Goal: Task Accomplishment & Management: Manage account settings

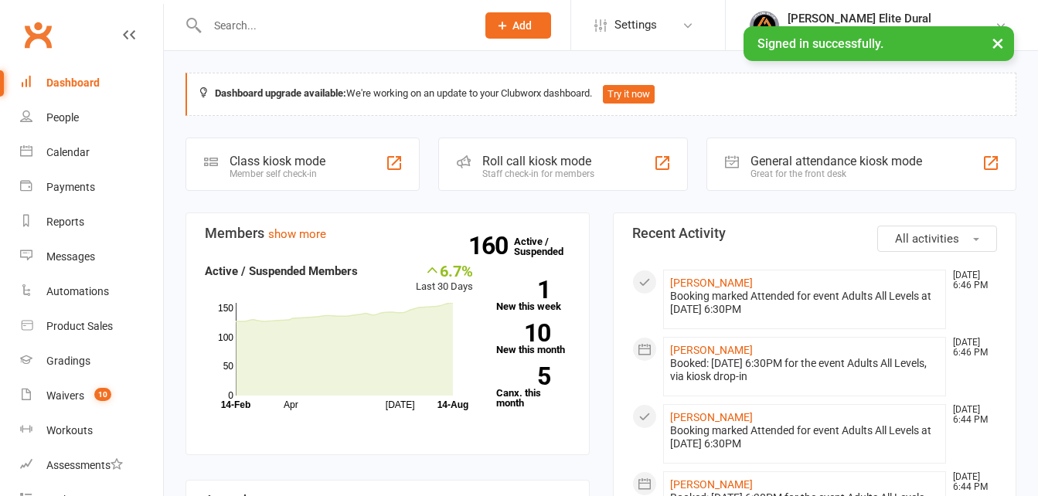
click at [258, 26] on input "text" at bounding box center [333, 26] width 263 height 22
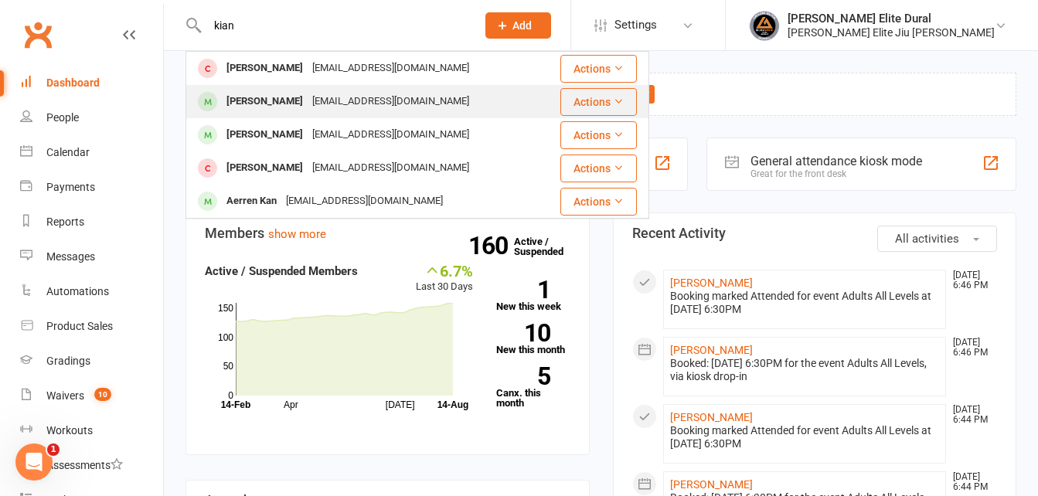
type input "kian"
click at [250, 100] on div "[PERSON_NAME]" at bounding box center [265, 101] width 86 height 22
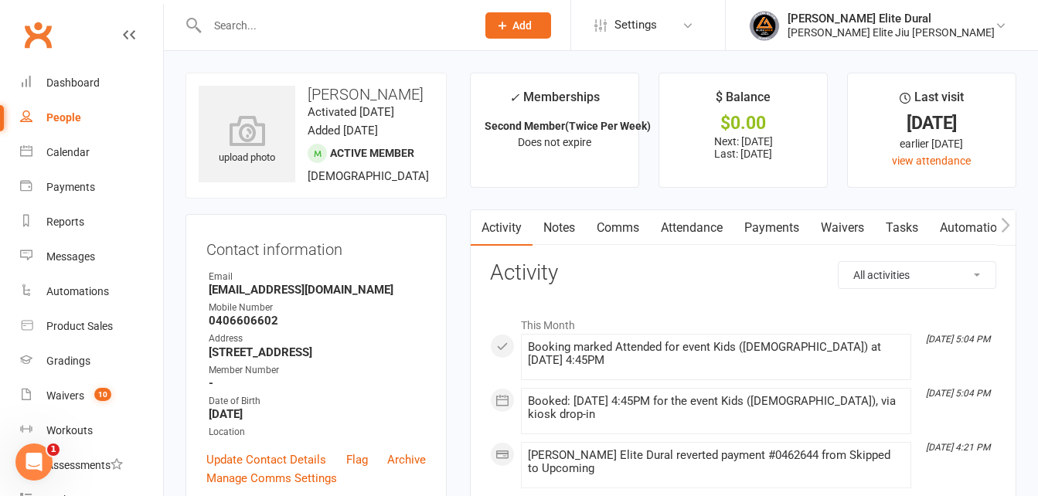
click at [781, 223] on link "Payments" at bounding box center [771, 228] width 77 height 36
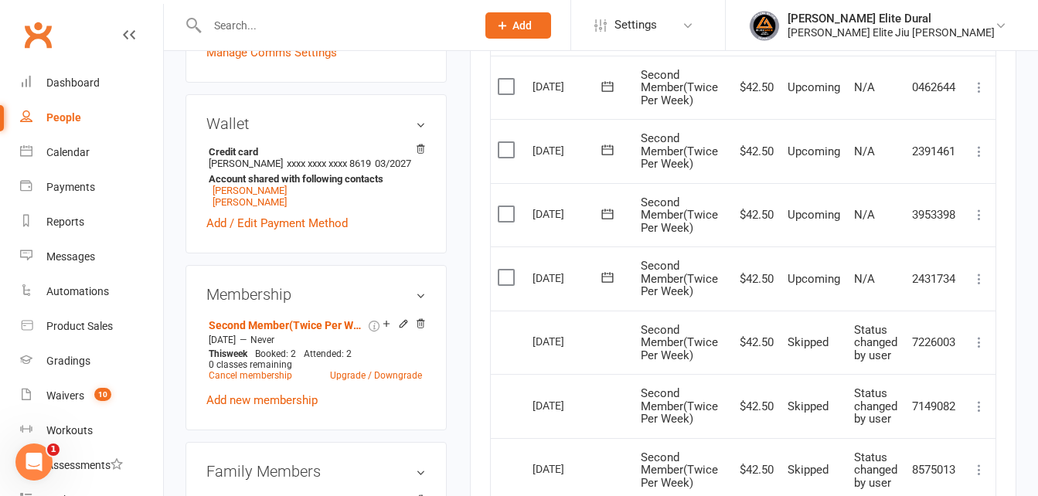
scroll to position [441, 0]
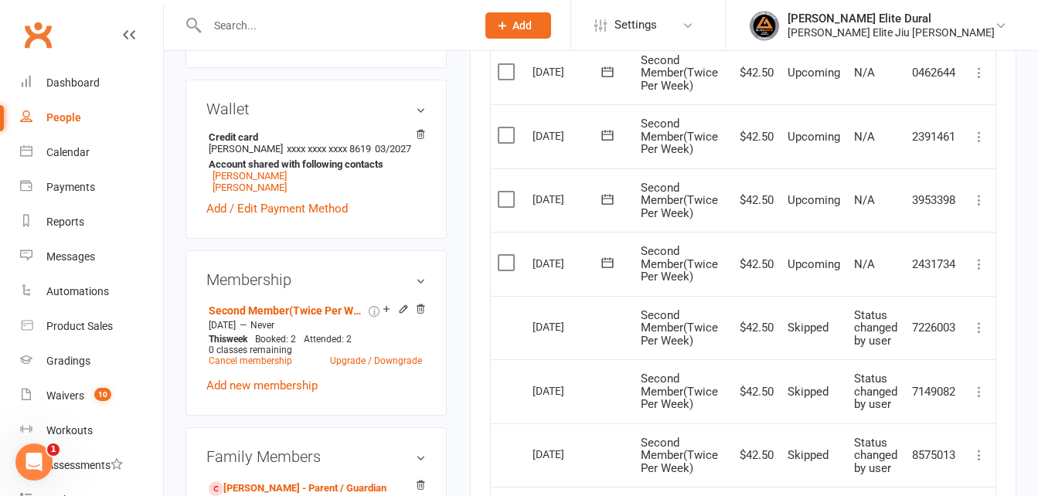
click at [984, 262] on icon at bounding box center [979, 264] width 15 height 15
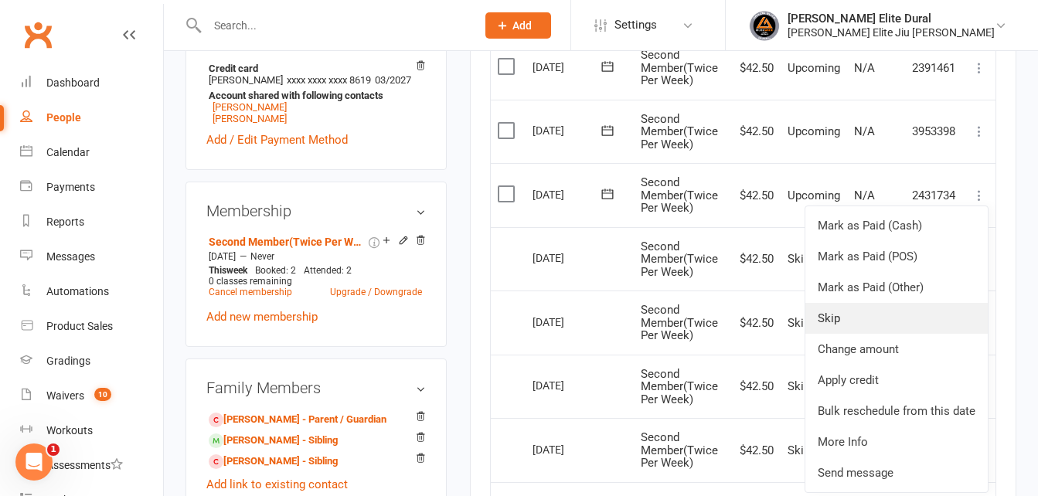
scroll to position [508, 0]
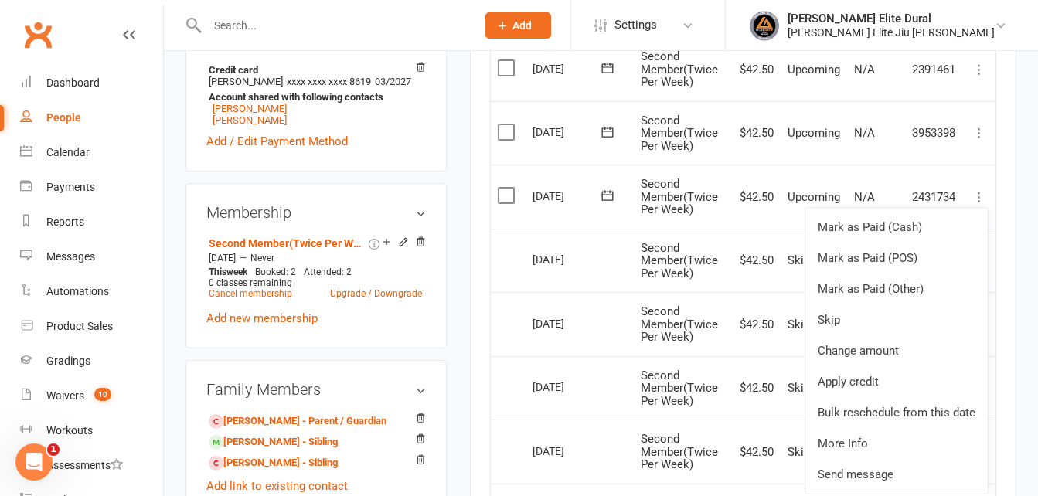
click at [990, 169] on td "Mark as Paid (Cash) Mark as Paid (POS) Mark as Paid (Other) Skip Change amount …" at bounding box center [979, 197] width 32 height 64
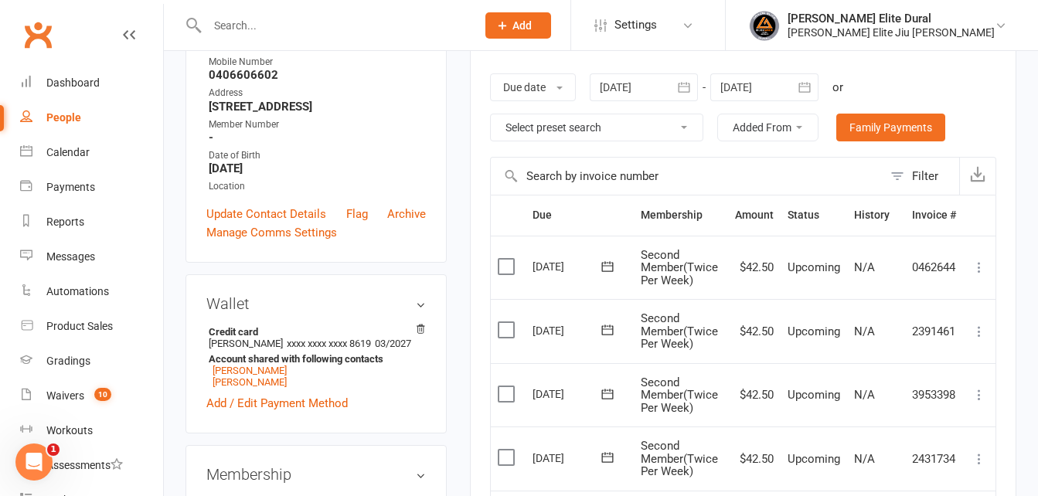
scroll to position [245, 0]
click at [811, 87] on icon "button" at bounding box center [804, 87] width 15 height 15
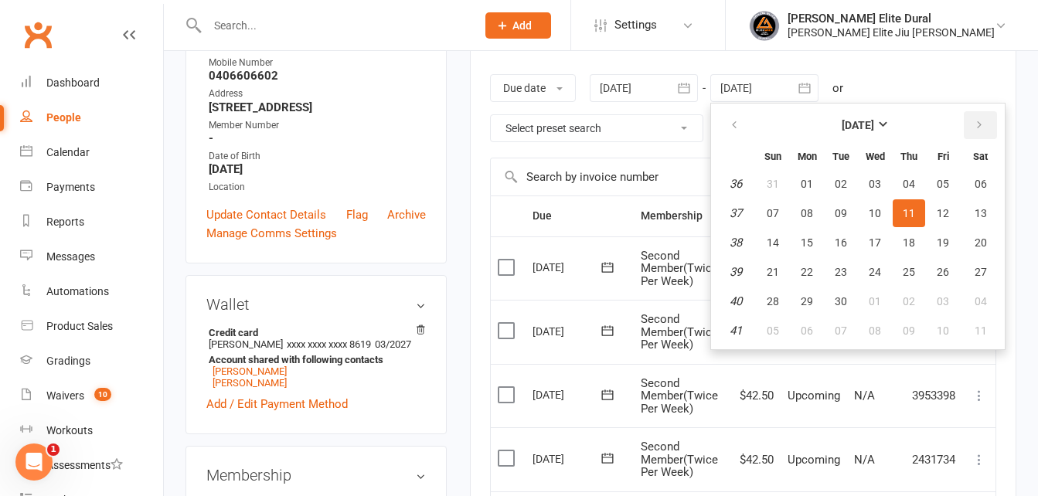
click at [989, 124] on button "button" at bounding box center [980, 125] width 33 height 28
click at [989, 335] on button "08" at bounding box center [980, 331] width 39 height 28
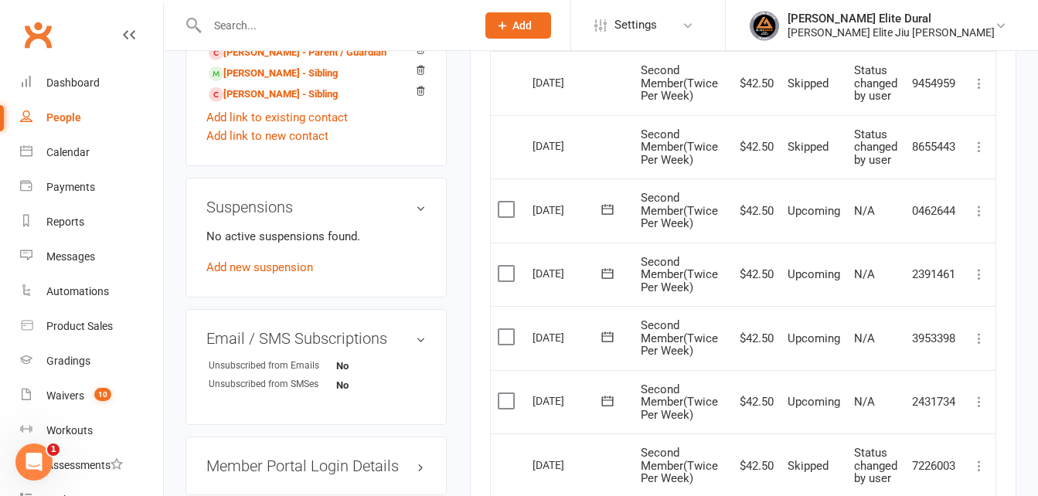
scroll to position [859, 0]
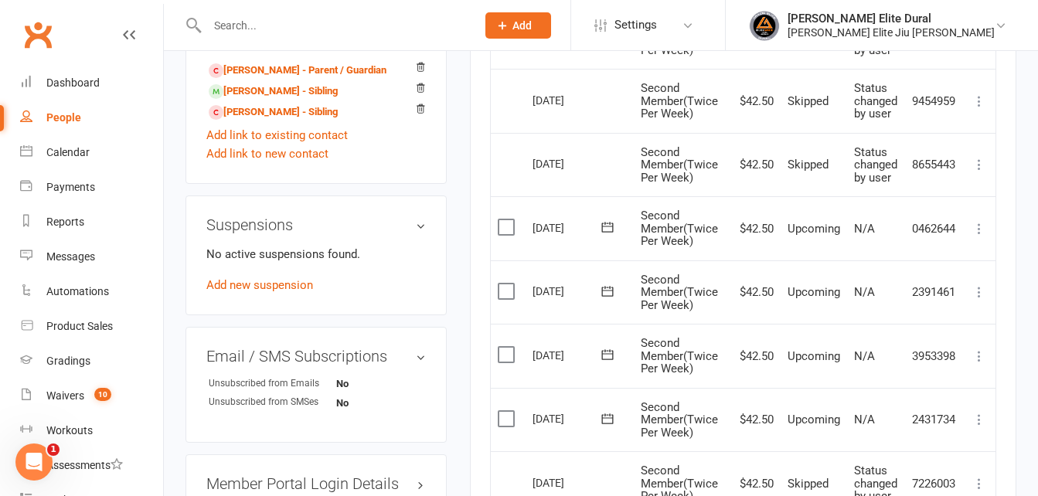
click at [976, 165] on icon at bounding box center [979, 164] width 15 height 15
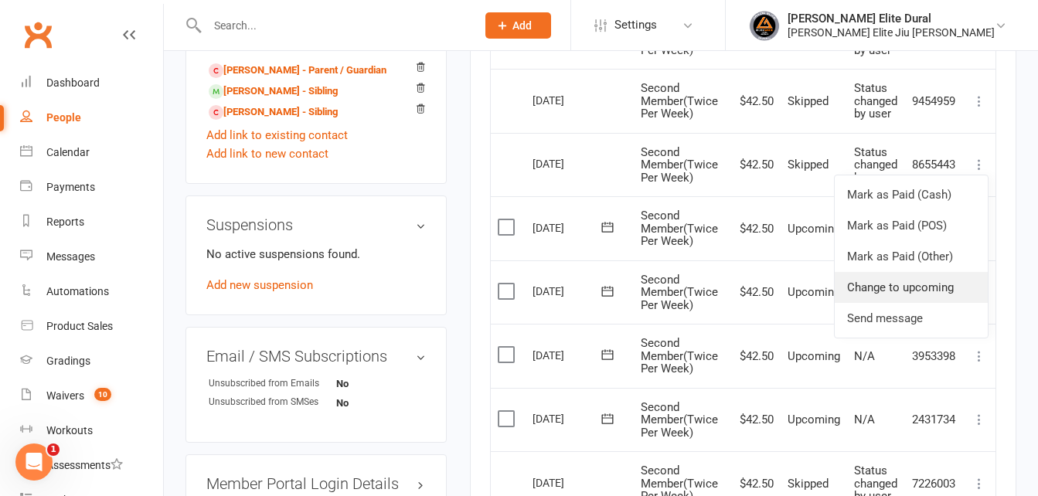
drag, startPoint x: 916, startPoint y: 294, endPoint x: 588, endPoint y: 67, distance: 398.3
click at [916, 294] on link "Change to upcoming" at bounding box center [911, 287] width 153 height 31
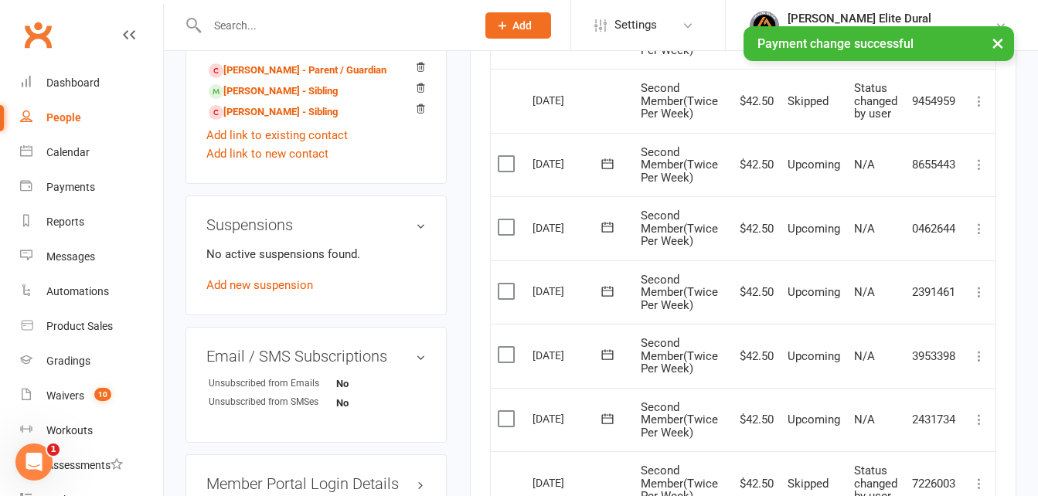
click at [981, 101] on icon at bounding box center [979, 101] width 15 height 15
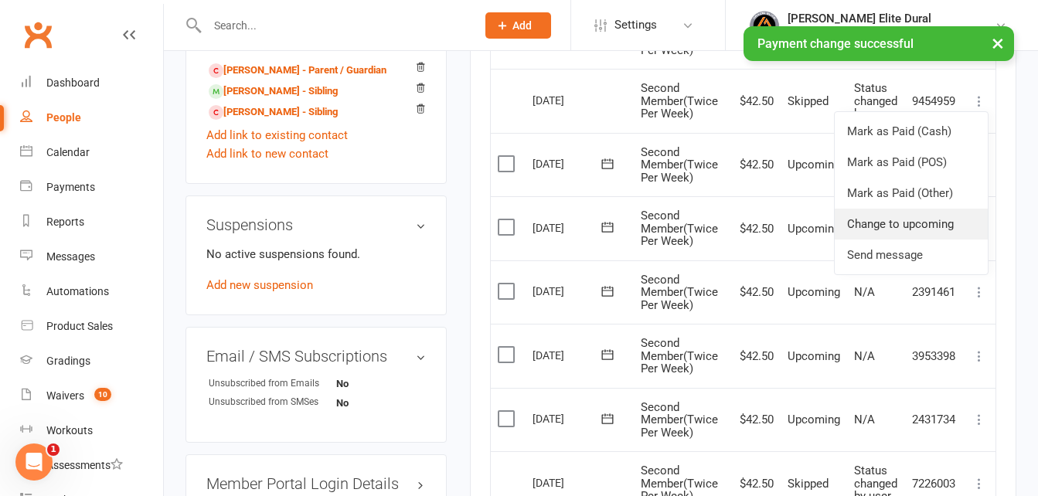
click at [898, 222] on link "Change to upcoming" at bounding box center [911, 224] width 153 height 31
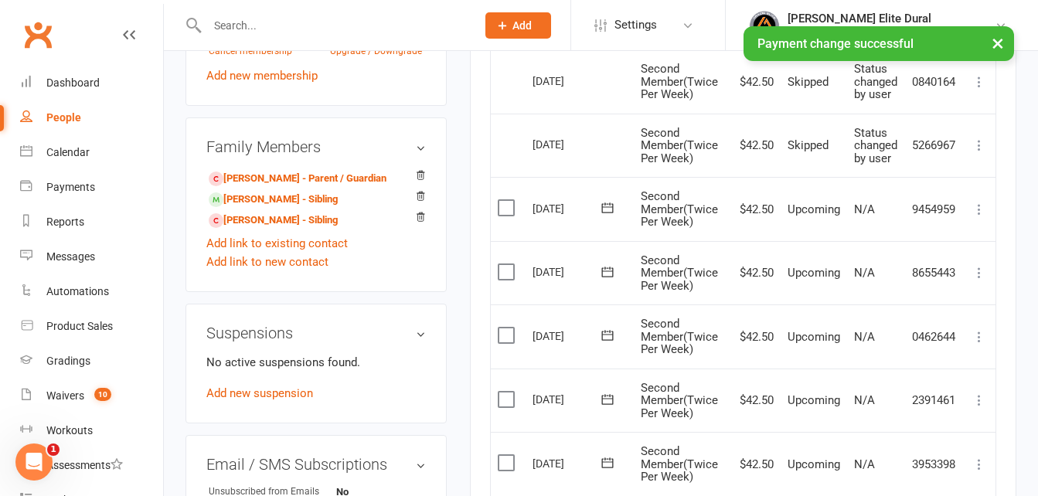
scroll to position [748, 0]
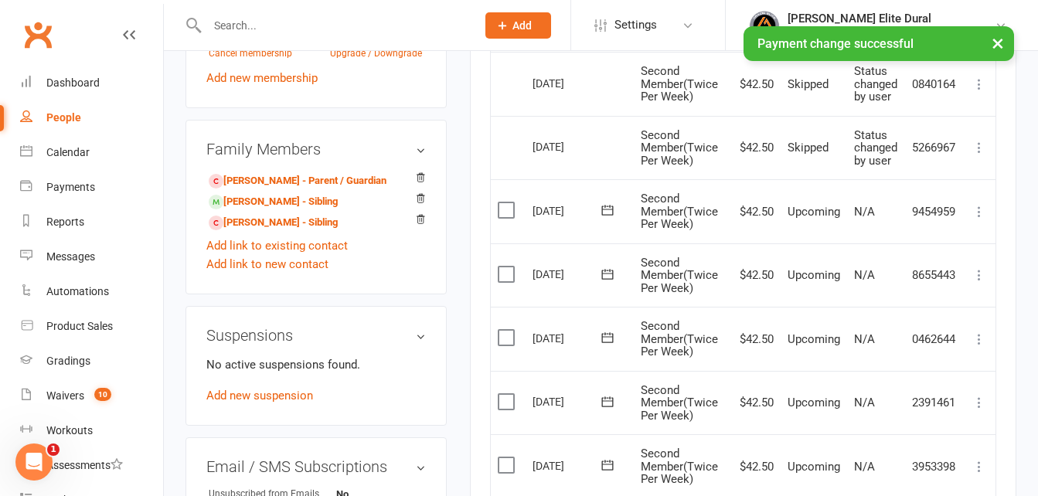
click at [975, 146] on icon at bounding box center [979, 147] width 15 height 15
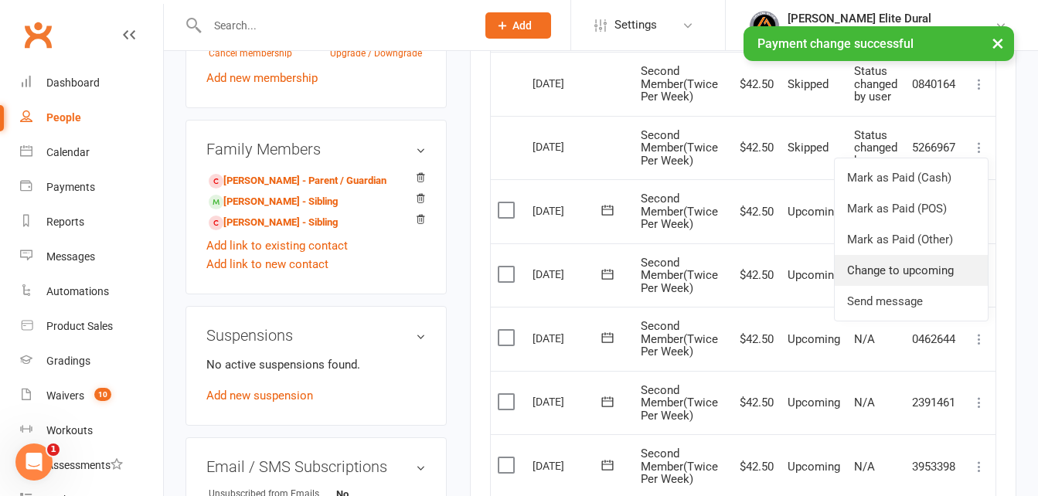
click at [913, 264] on link "Change to upcoming" at bounding box center [911, 270] width 153 height 31
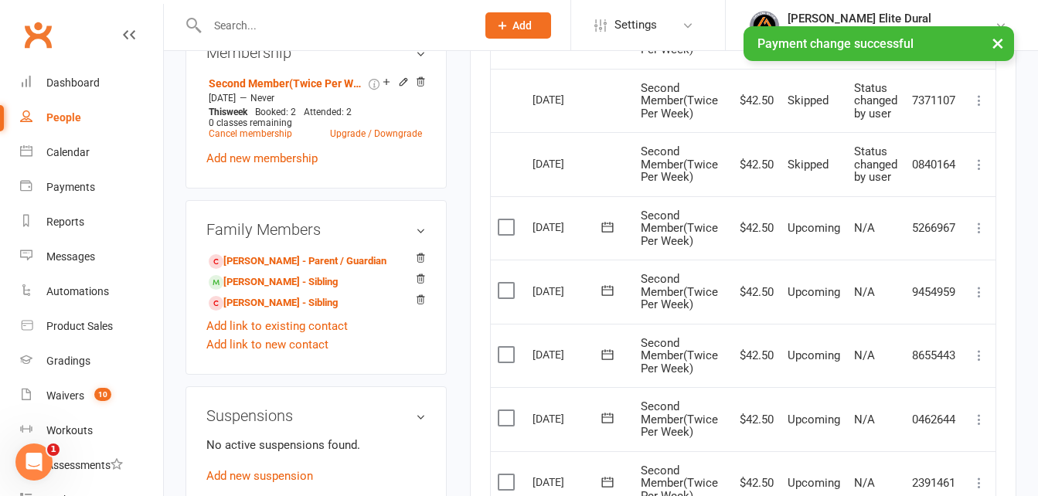
scroll to position [653, 0]
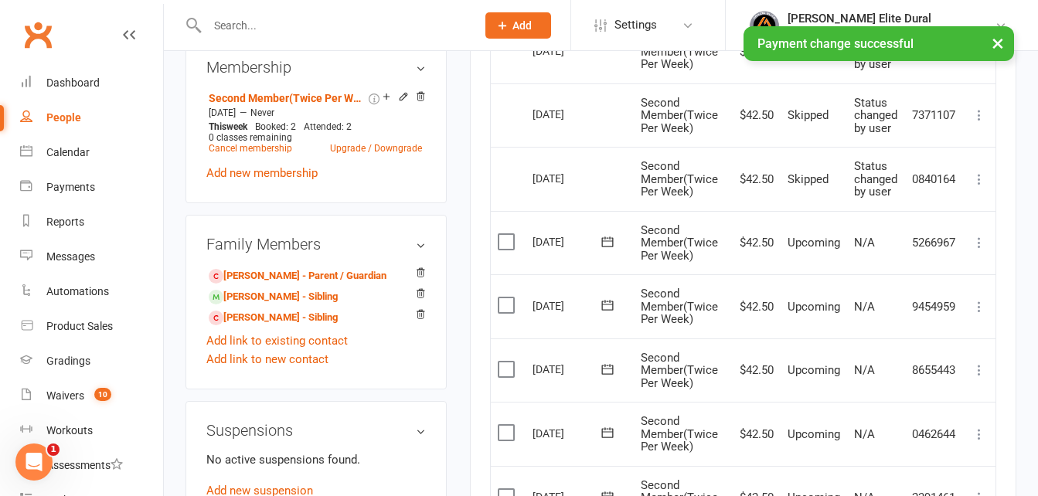
click at [979, 174] on icon at bounding box center [979, 179] width 15 height 15
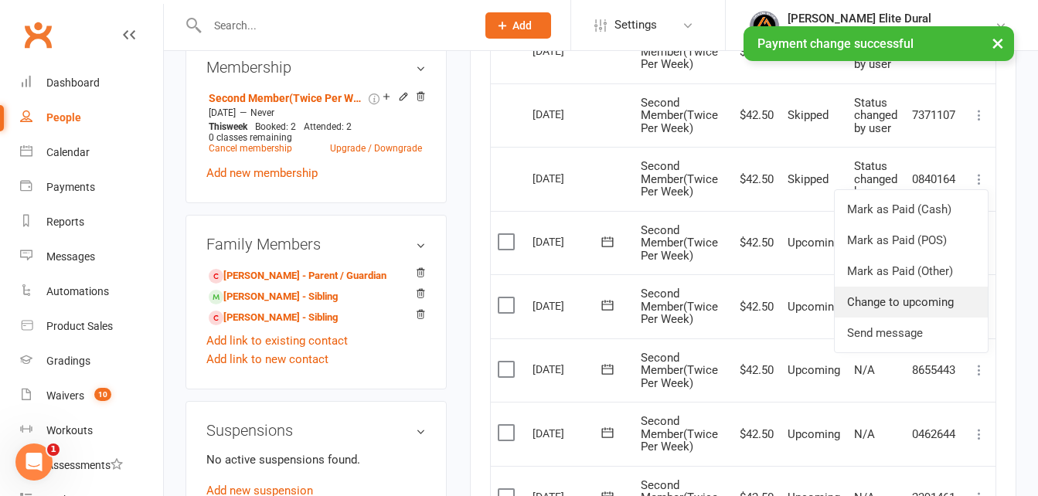
click at [881, 308] on link "Change to upcoming" at bounding box center [911, 302] width 153 height 31
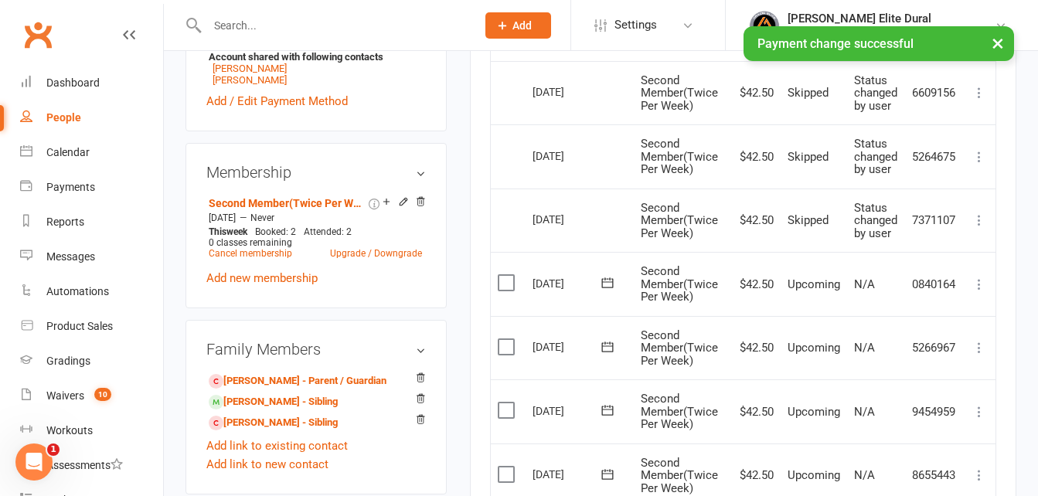
scroll to position [546, 0]
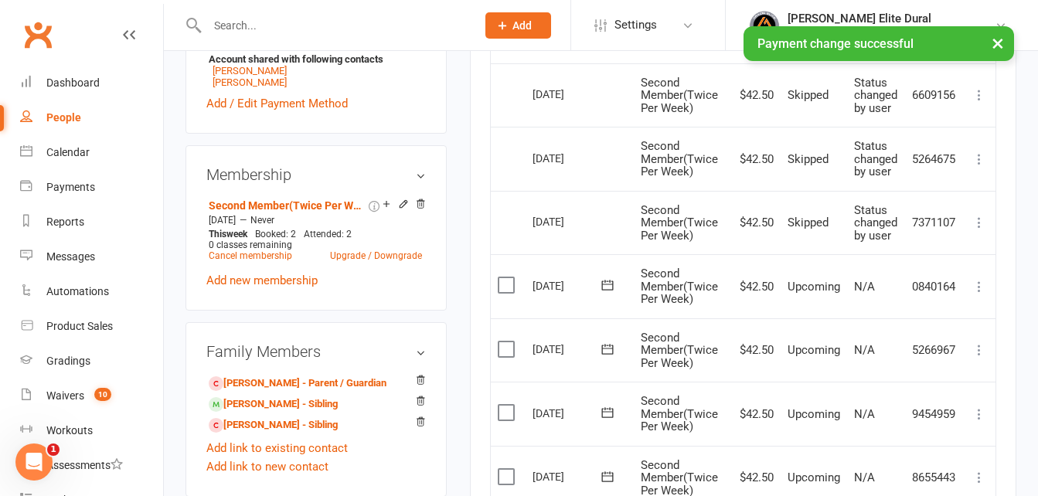
click at [979, 216] on icon at bounding box center [979, 222] width 15 height 15
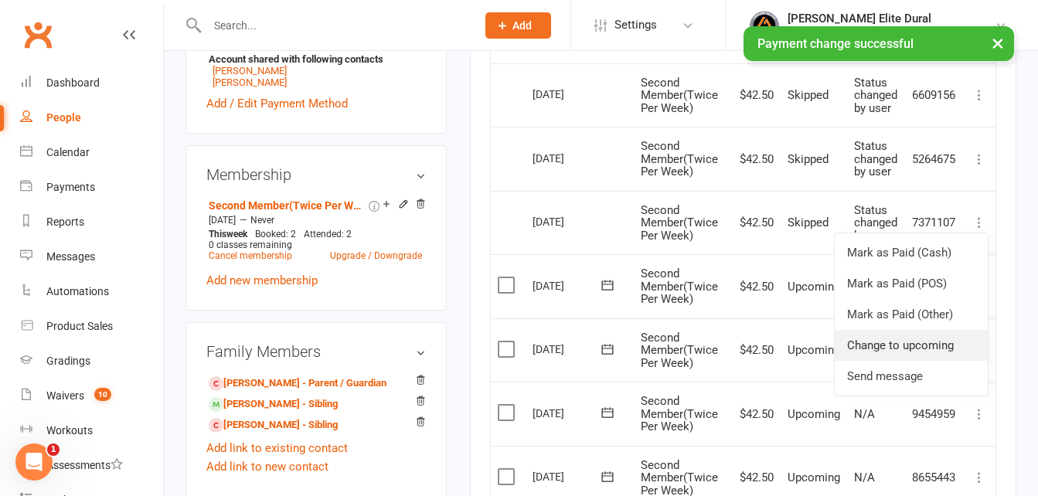
click at [879, 343] on link "Change to upcoming" at bounding box center [911, 345] width 153 height 31
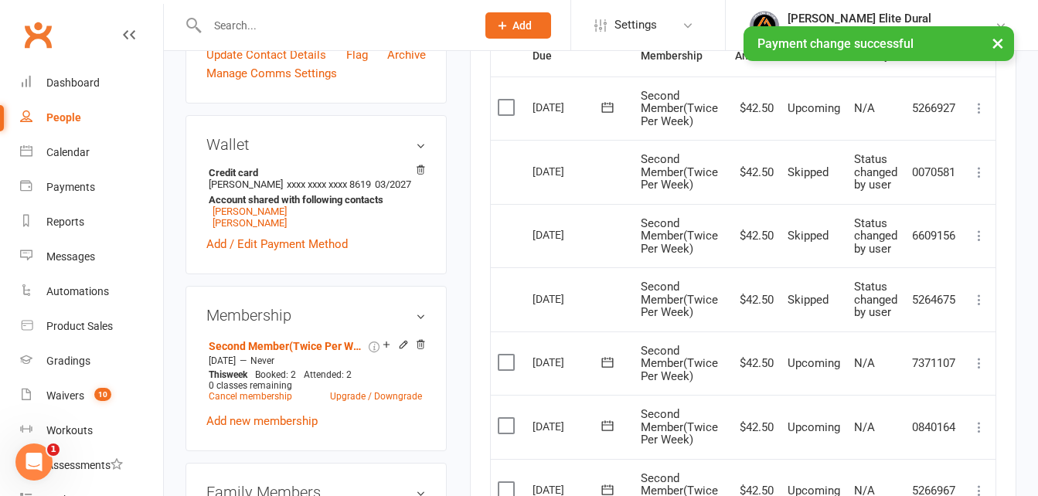
scroll to position [403, 0]
click at [982, 298] on icon at bounding box center [979, 301] width 15 height 15
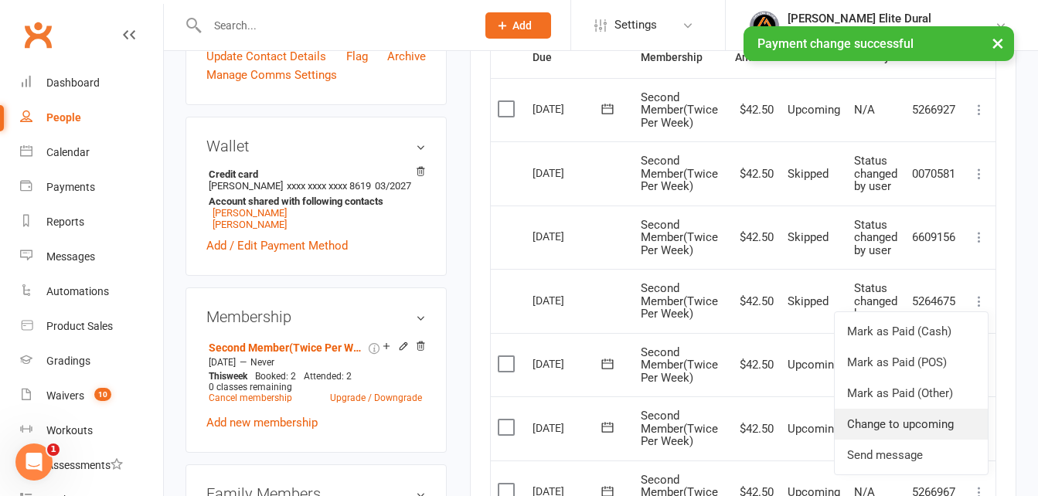
click at [890, 431] on link "Change to upcoming" at bounding box center [911, 424] width 153 height 31
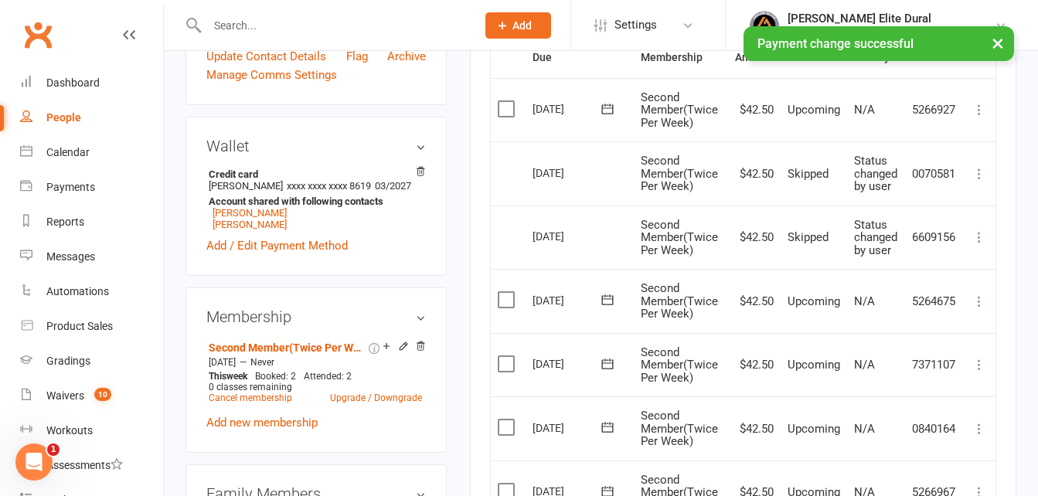
click at [978, 230] on icon at bounding box center [979, 237] width 15 height 15
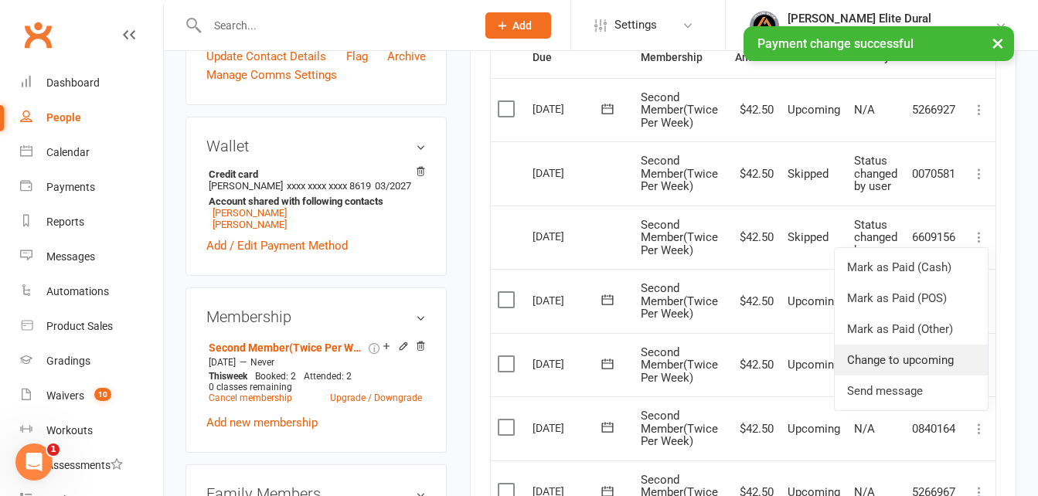
click at [877, 362] on link "Change to upcoming" at bounding box center [911, 360] width 153 height 31
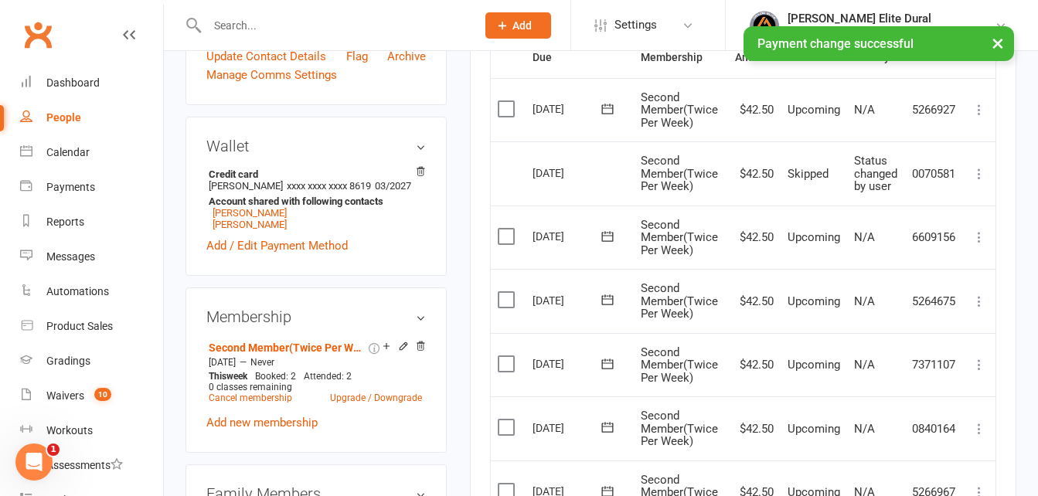
click at [978, 171] on icon at bounding box center [979, 173] width 15 height 15
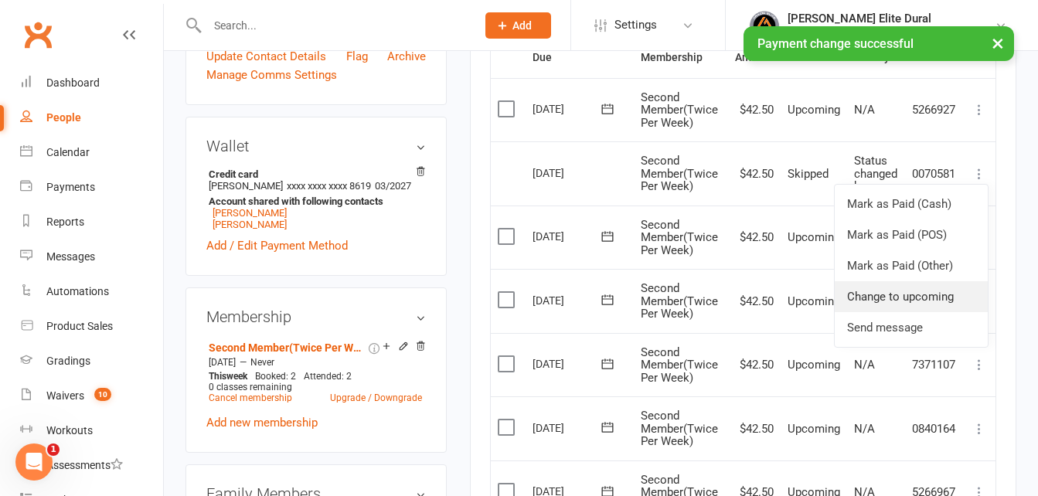
click at [903, 297] on link "Change to upcoming" at bounding box center [911, 296] width 153 height 31
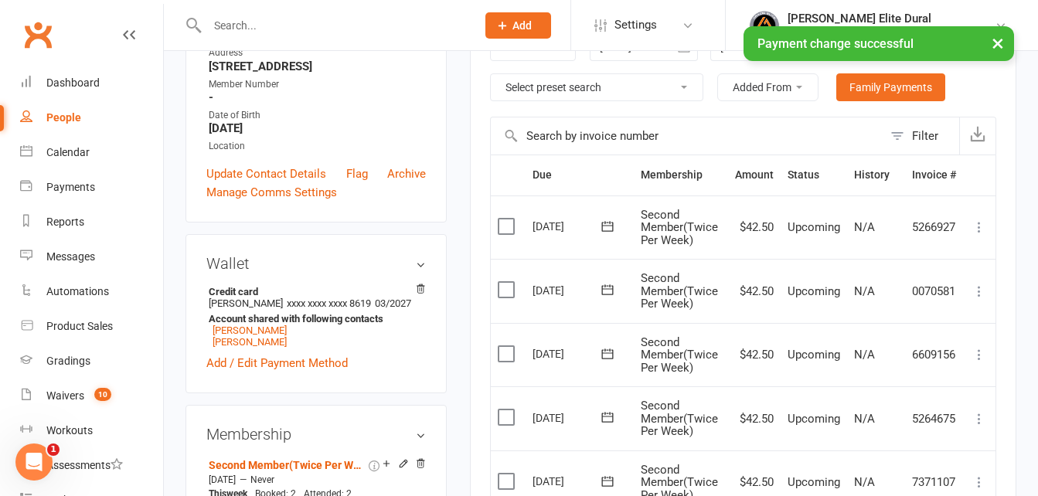
scroll to position [288, 0]
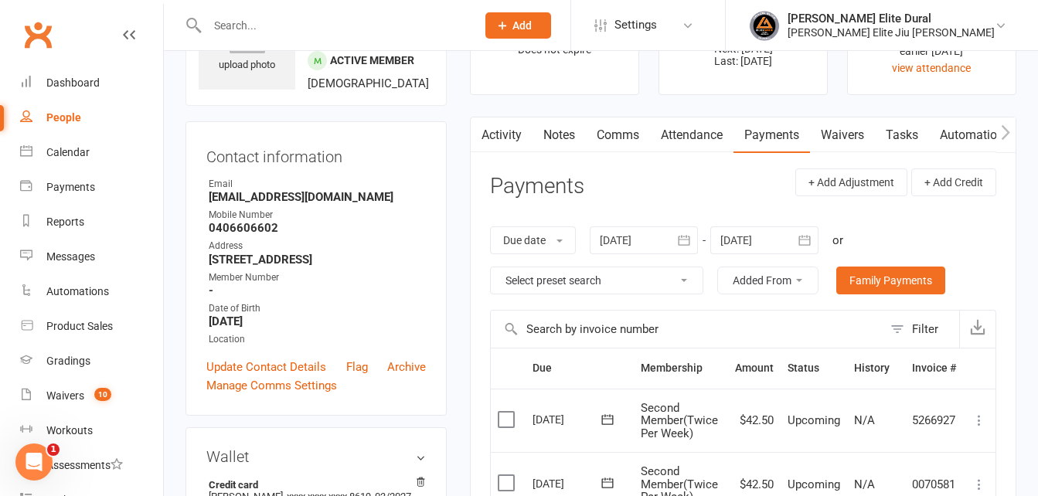
click at [812, 233] on icon "button" at bounding box center [804, 240] width 15 height 15
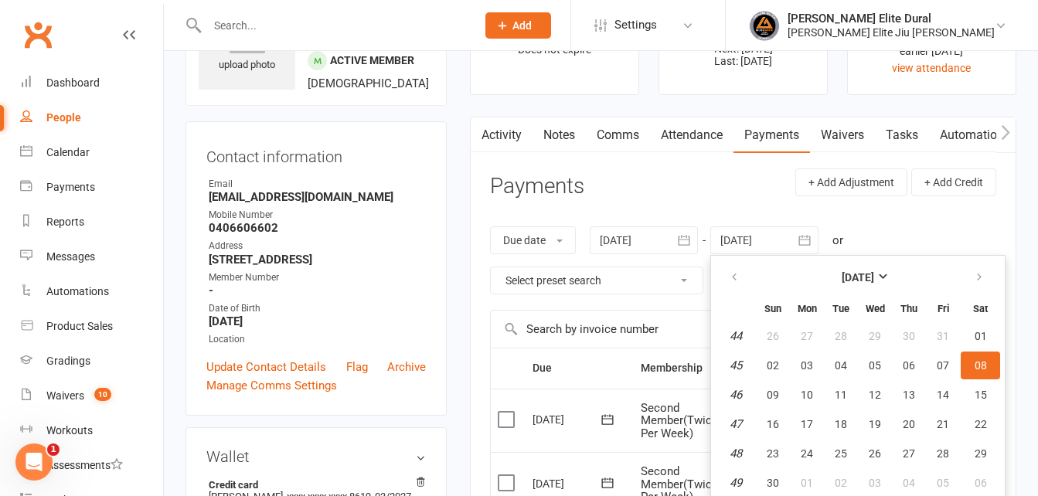
scroll to position [95, 0]
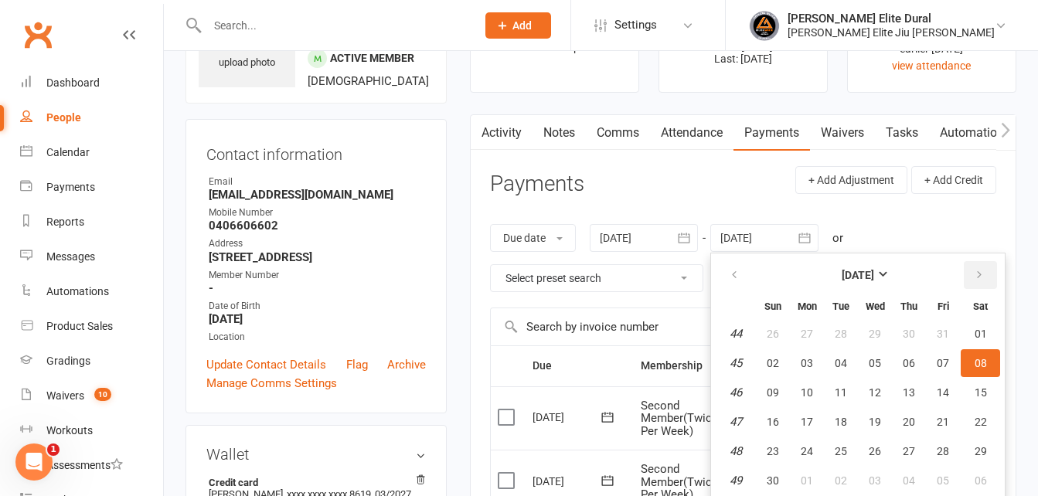
click at [988, 279] on button "button" at bounding box center [980, 275] width 33 height 28
click at [978, 475] on span "10" at bounding box center [981, 481] width 12 height 12
type input "[DATE]"
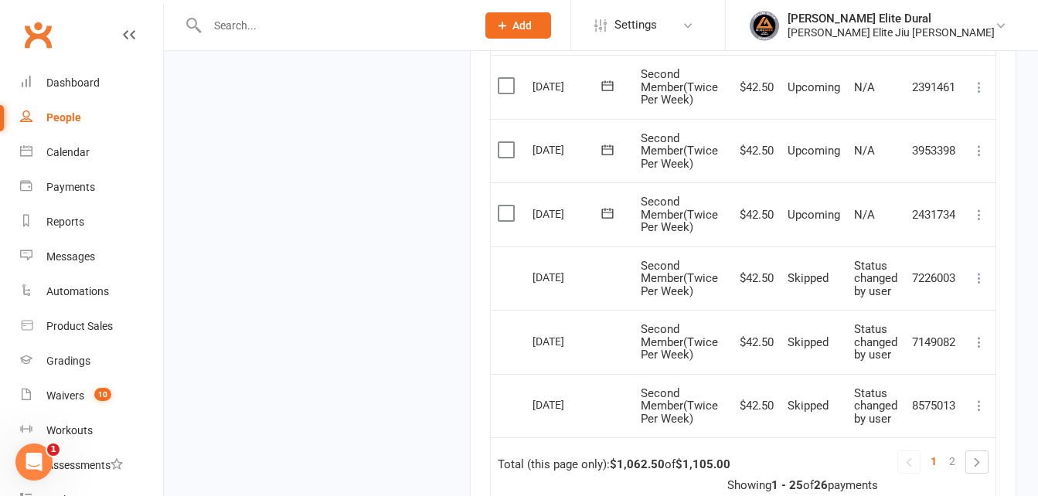
scroll to position [1639, 0]
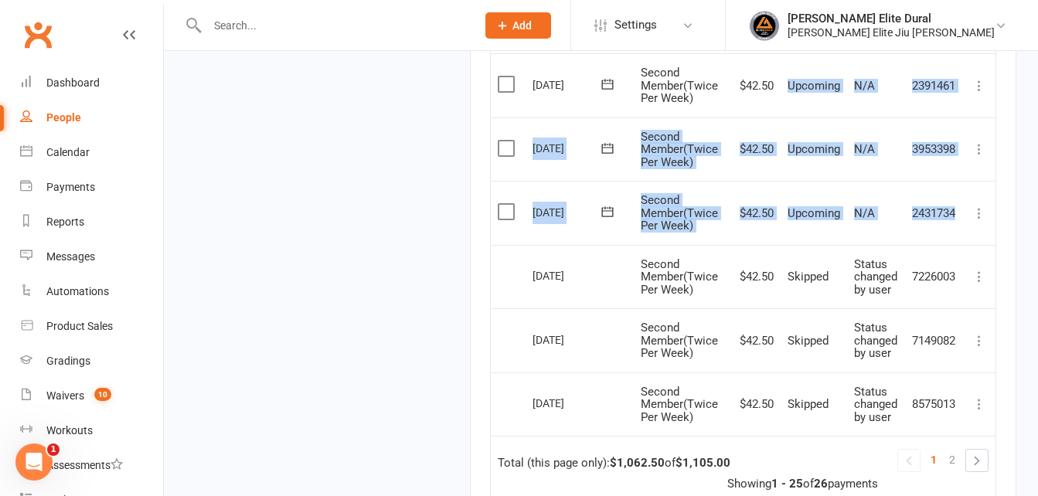
drag, startPoint x: 953, startPoint y: 211, endPoint x: 781, endPoint y: 91, distance: 209.3
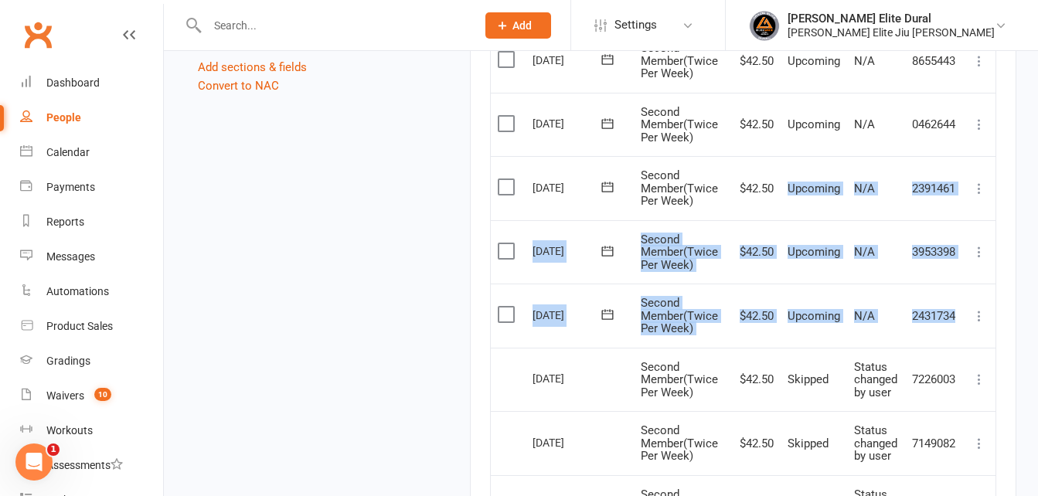
scroll to position [1536, 0]
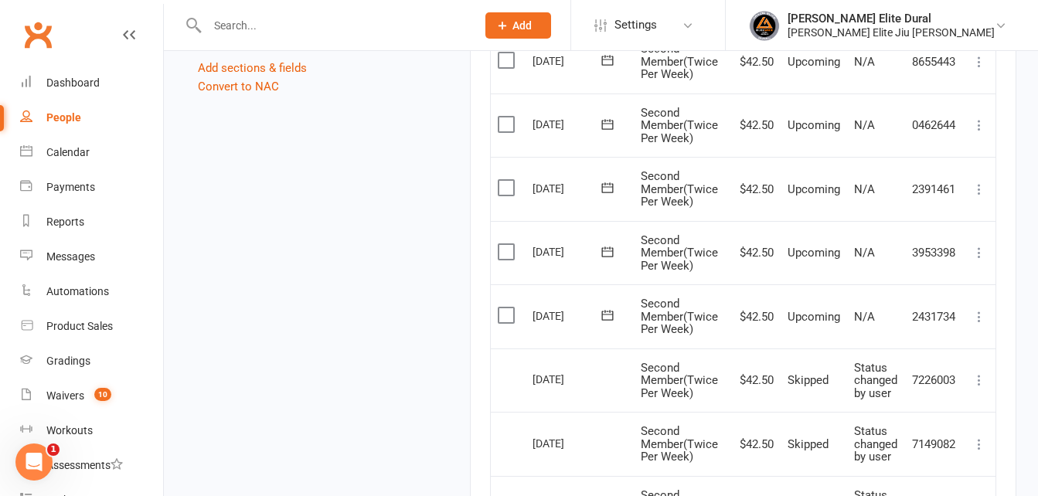
drag, startPoint x: 781, startPoint y: 91, endPoint x: 746, endPoint y: 144, distance: 63.5
click at [746, 144] on td "$42.50" at bounding box center [754, 126] width 53 height 64
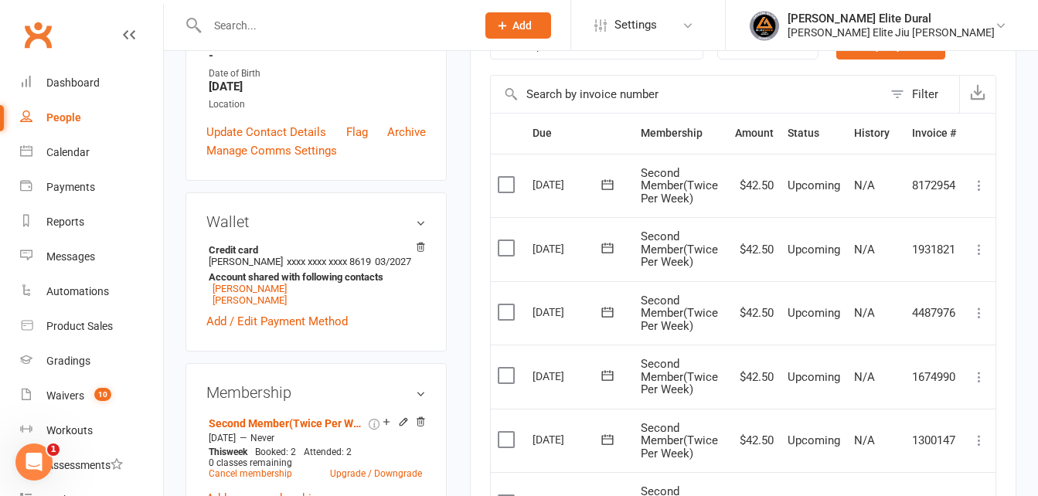
scroll to position [277, 0]
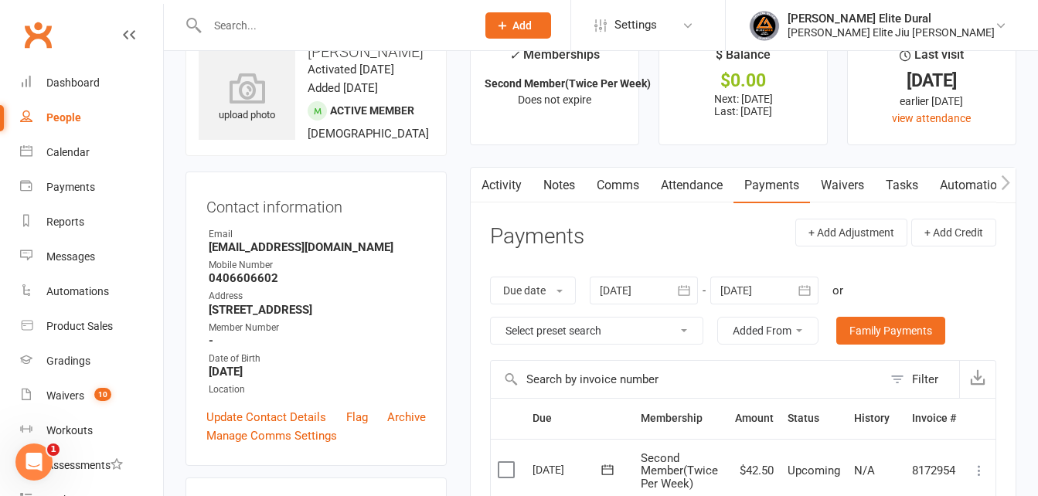
scroll to position [0, 0]
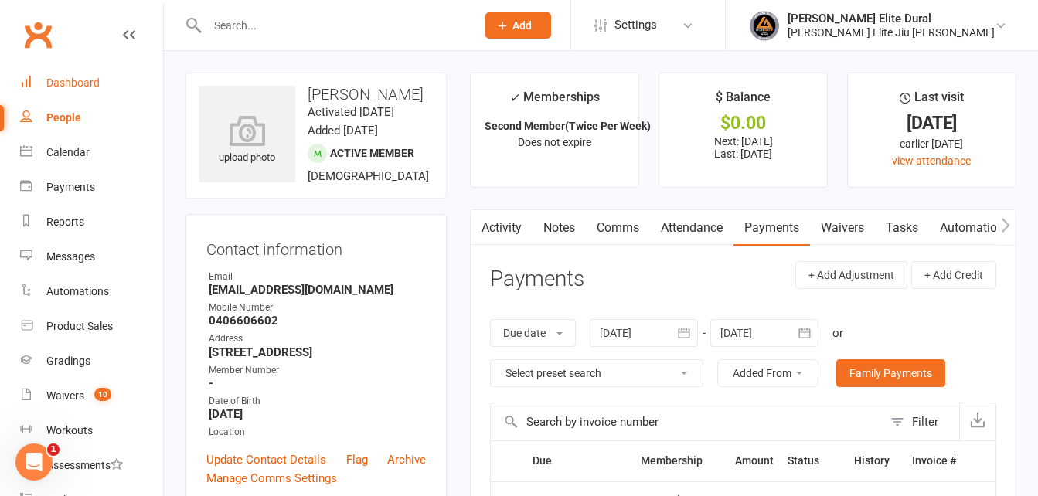
click at [60, 85] on div "Dashboard" at bounding box center [72, 83] width 53 height 12
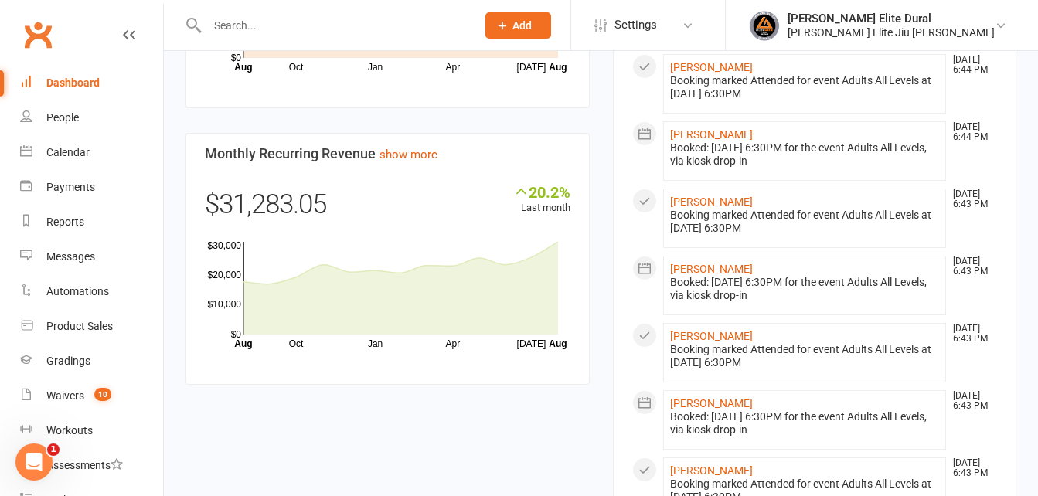
scroll to position [887, 0]
